Goal: Navigation & Orientation: Find specific page/section

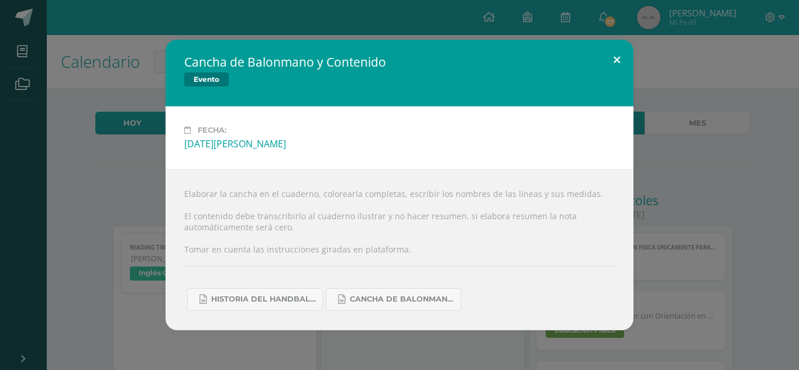
click at [605, 60] on button at bounding box center [616, 60] width 33 height 40
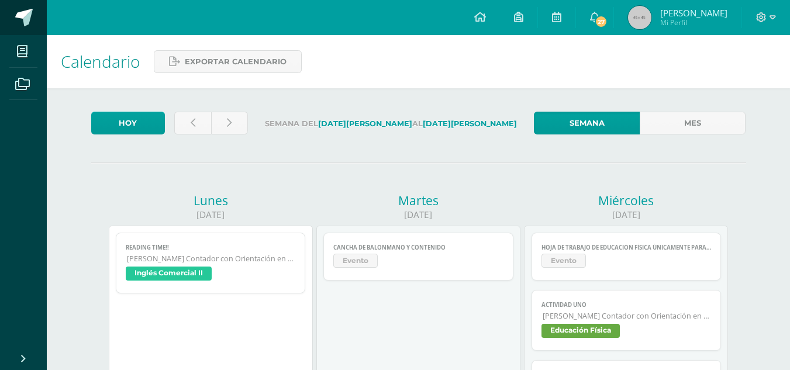
click at [30, 14] on span at bounding box center [24, 18] width 18 height 18
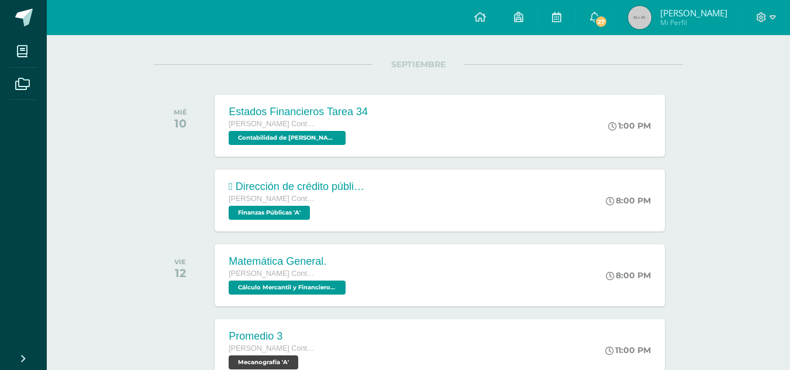
scroll to position [146, 0]
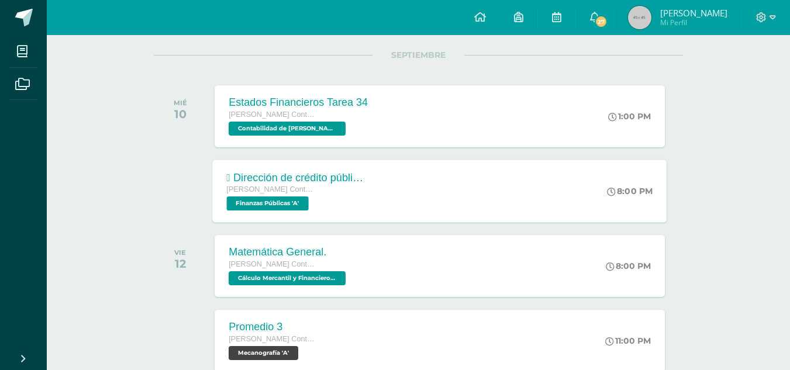
click at [508, 200] on div " Dirección de crédito público  Dirección de bienes del Estado.  Dirección de…" at bounding box center [440, 191] width 454 height 63
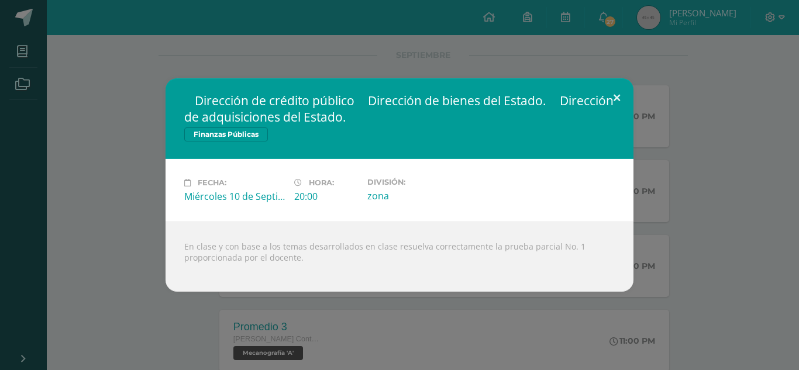
click at [620, 98] on button at bounding box center [616, 98] width 33 height 40
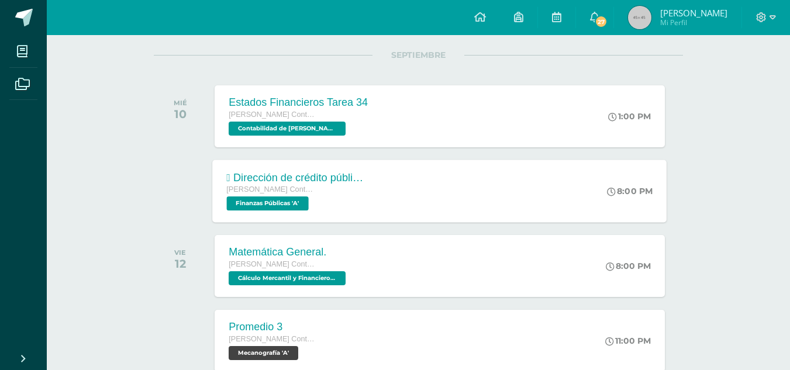
click at [511, 206] on div " Dirección de crédito público  Dirección de bienes del Estado.  Dirección de…" at bounding box center [440, 191] width 454 height 63
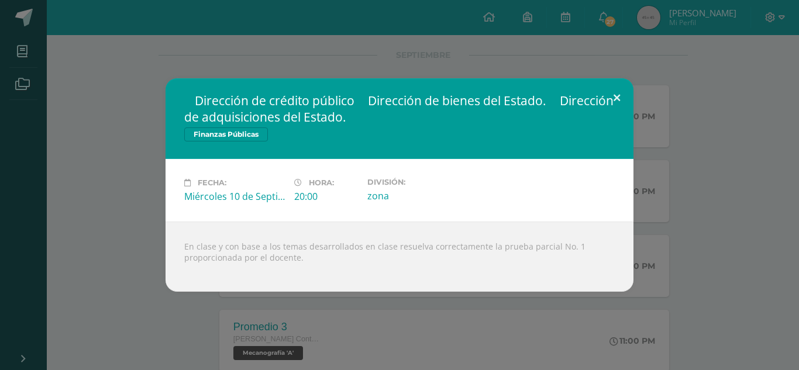
click at [623, 97] on button at bounding box center [616, 98] width 33 height 40
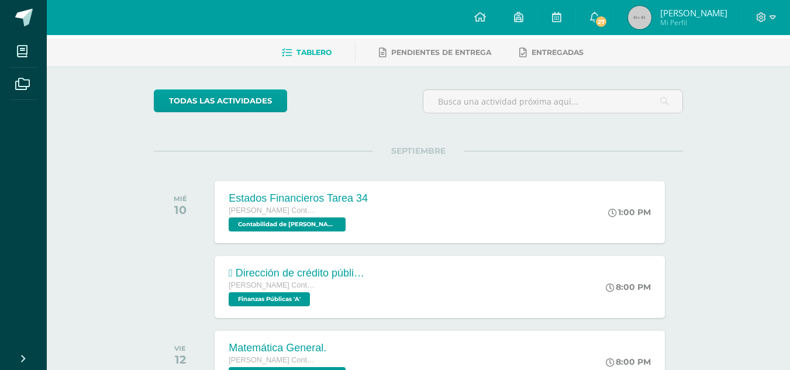
scroll to position [40, 0]
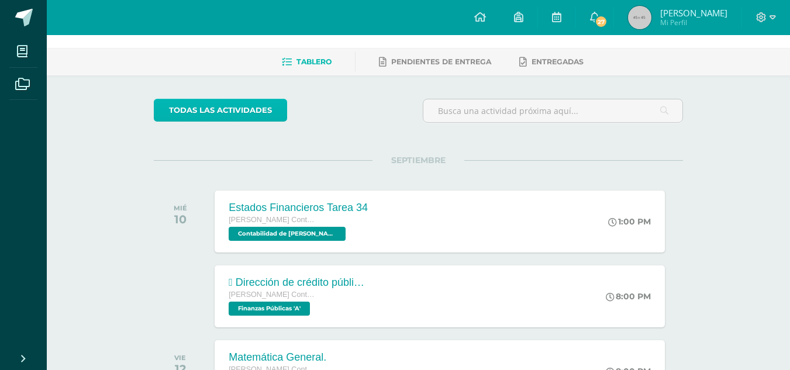
click at [275, 120] on link "todas las Actividades" at bounding box center [220, 110] width 133 height 23
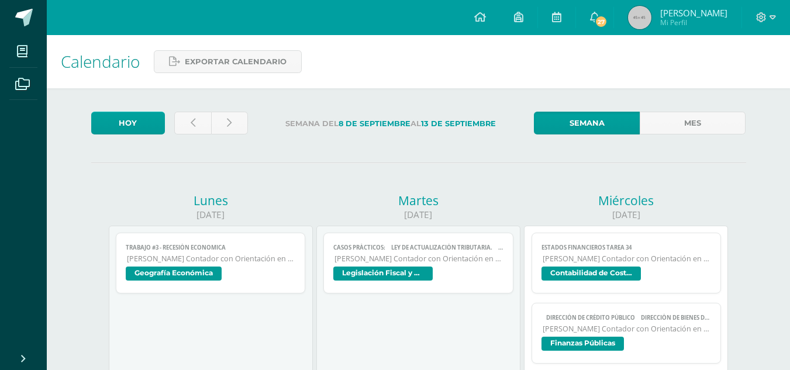
click at [266, 262] on span "[PERSON_NAME] Contador con Orientación en Computación" at bounding box center [211, 259] width 169 height 10
